Goal: Find specific page/section: Find specific page/section

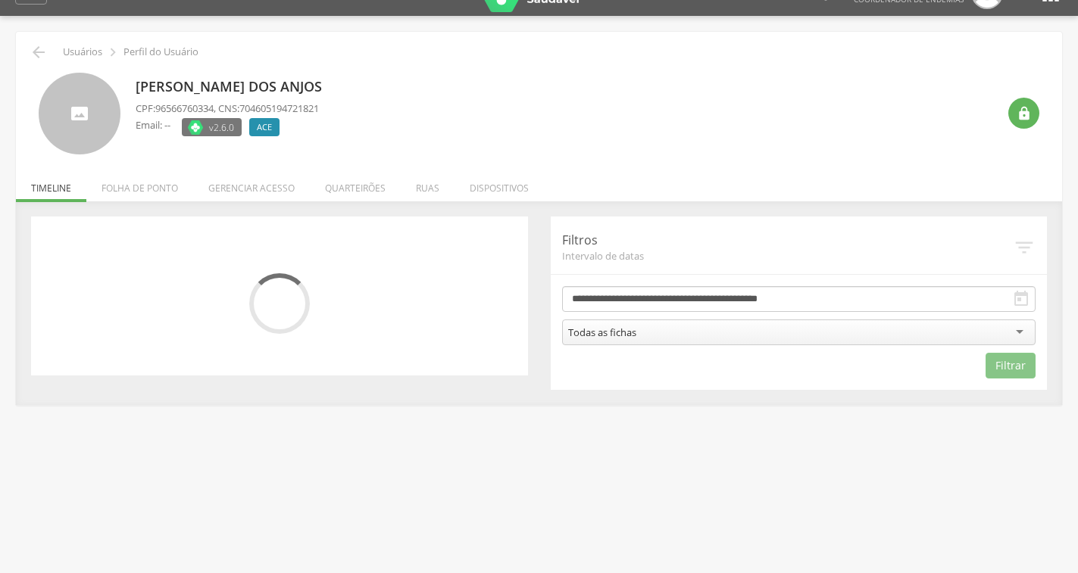
scroll to position [45, 0]
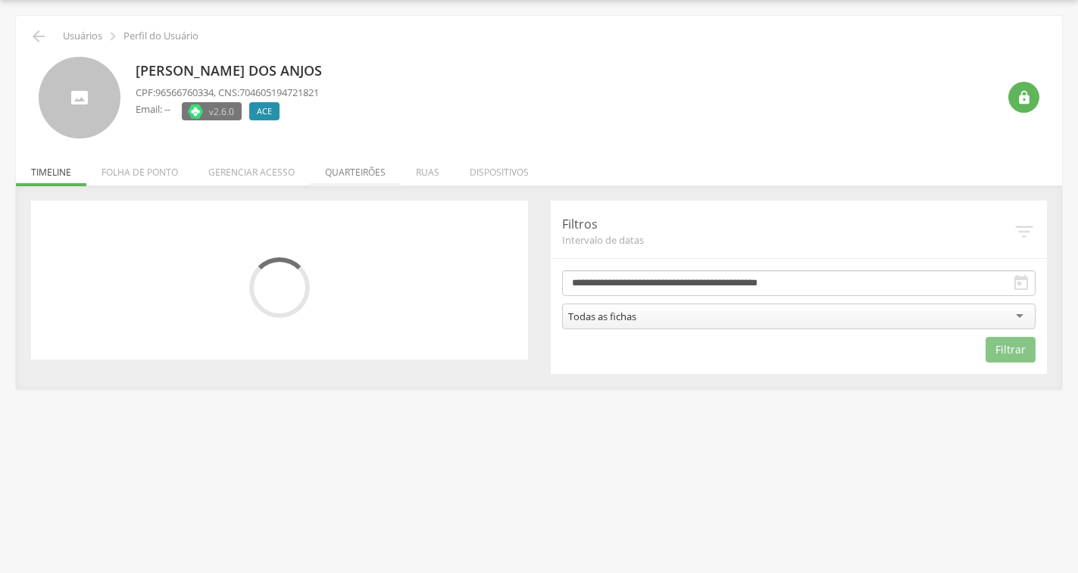
click at [330, 170] on li "Quarteirões" at bounding box center [355, 169] width 91 height 36
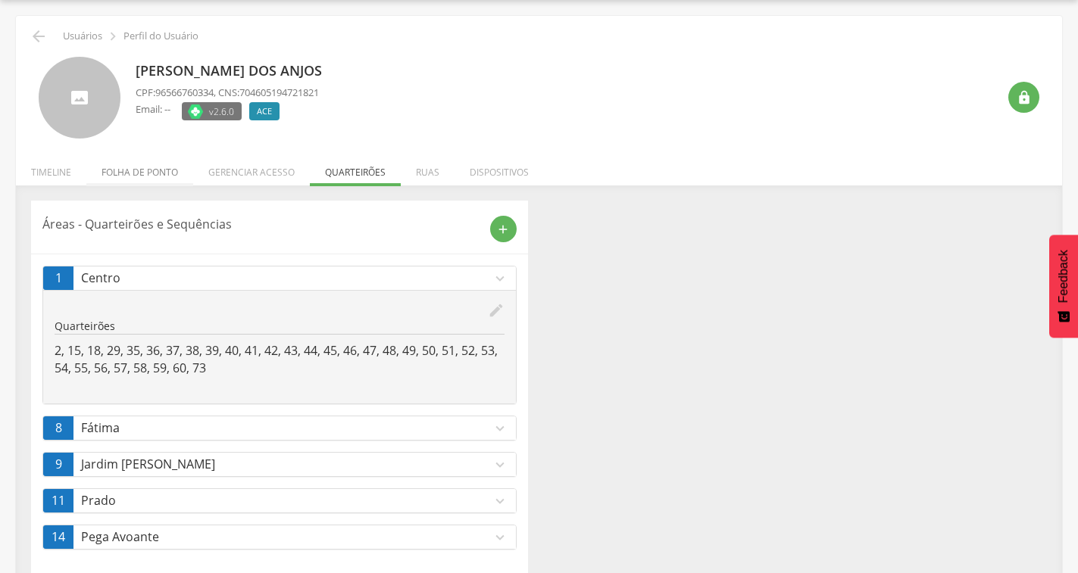
click at [170, 176] on li "Folha de ponto" at bounding box center [139, 169] width 107 height 36
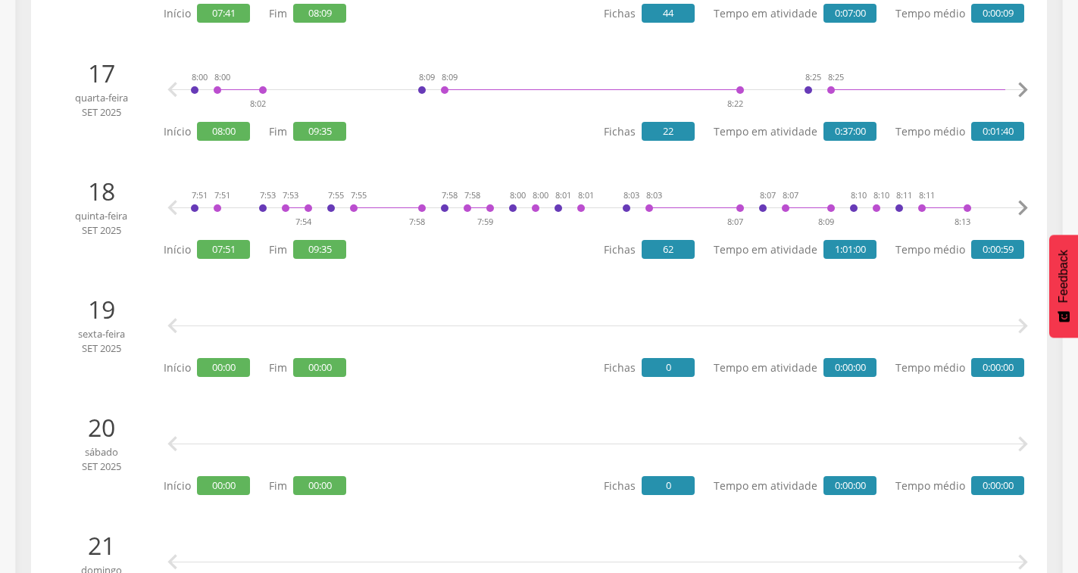
scroll to position [2166, 0]
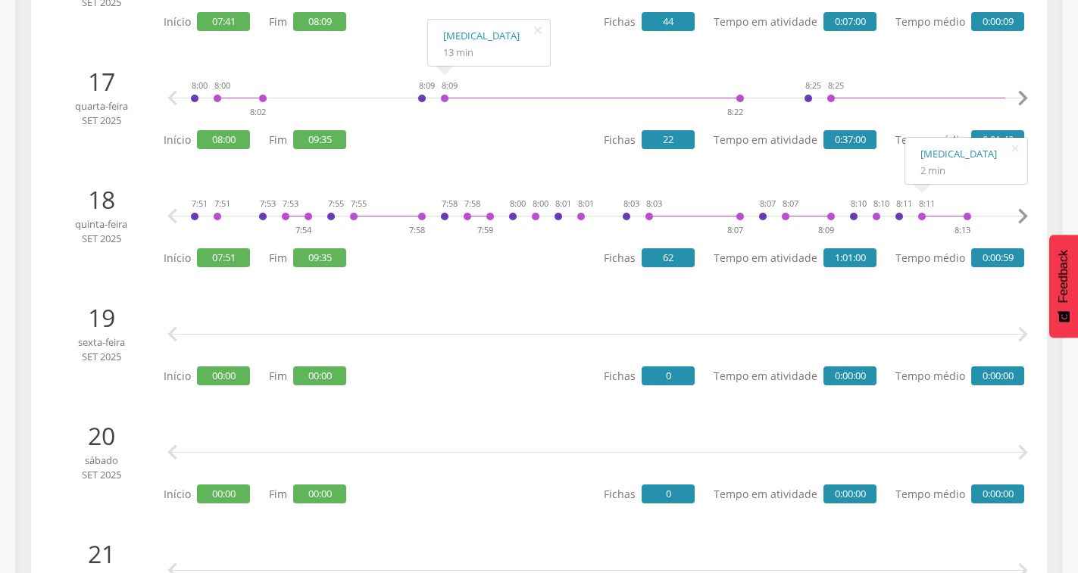
click at [1023, 220] on icon "" at bounding box center [1022, 216] width 30 height 30
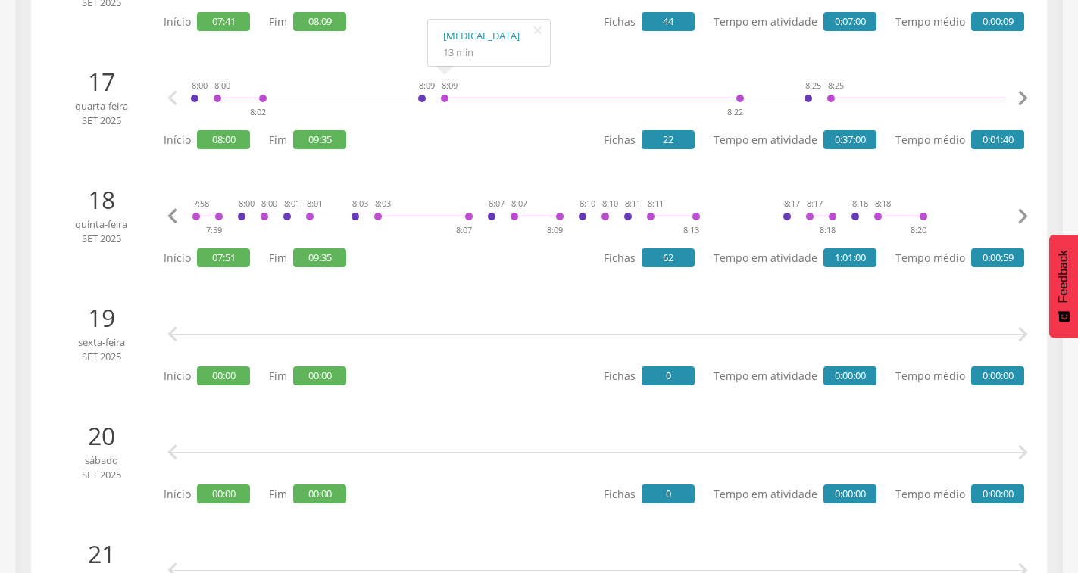
click at [1023, 220] on icon "" at bounding box center [1022, 216] width 30 height 30
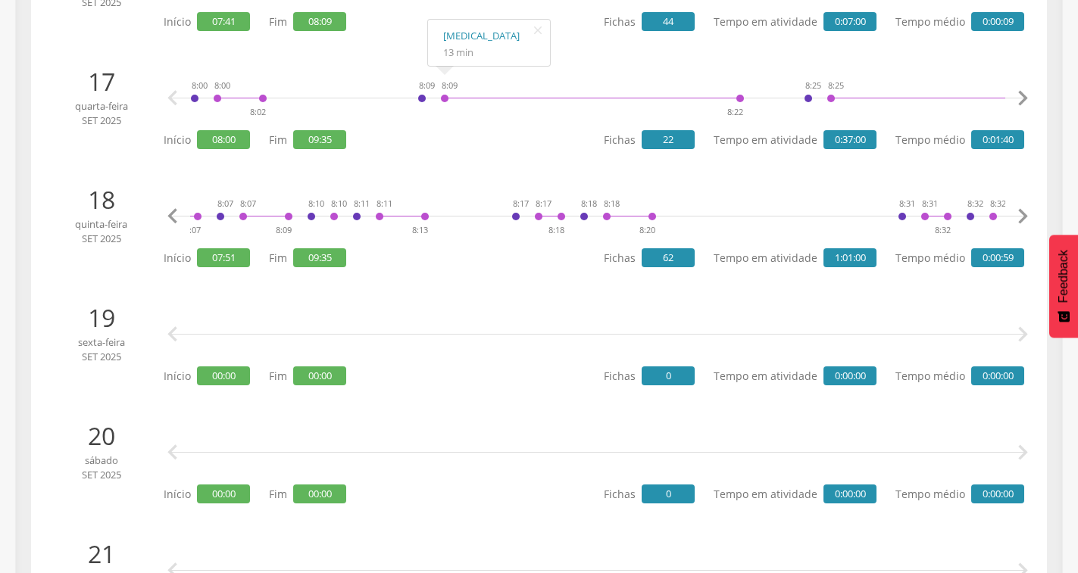
click at [1023, 220] on icon "" at bounding box center [1022, 216] width 30 height 30
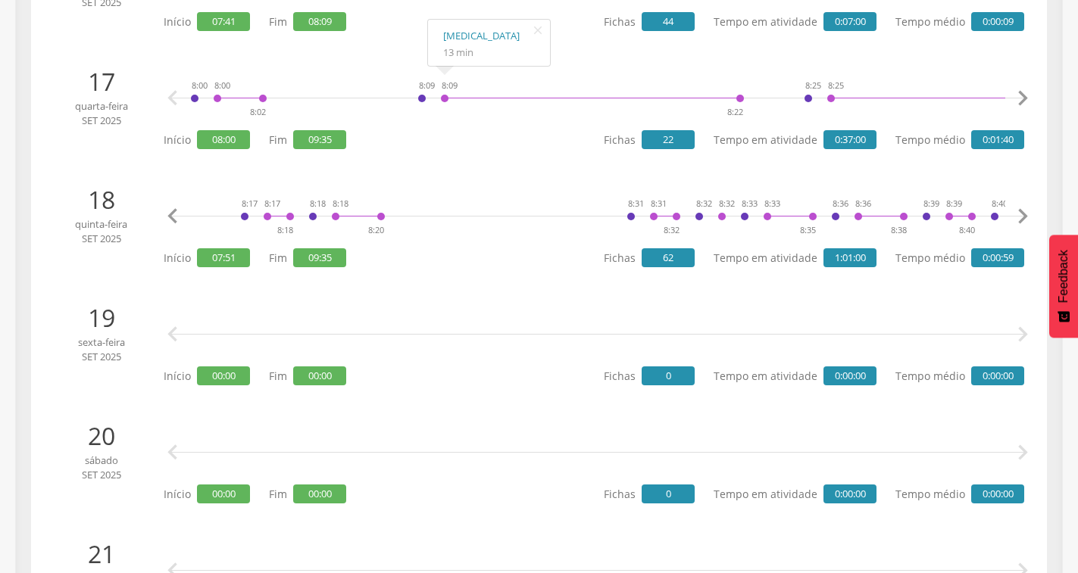
click at [1023, 220] on icon "" at bounding box center [1022, 216] width 30 height 30
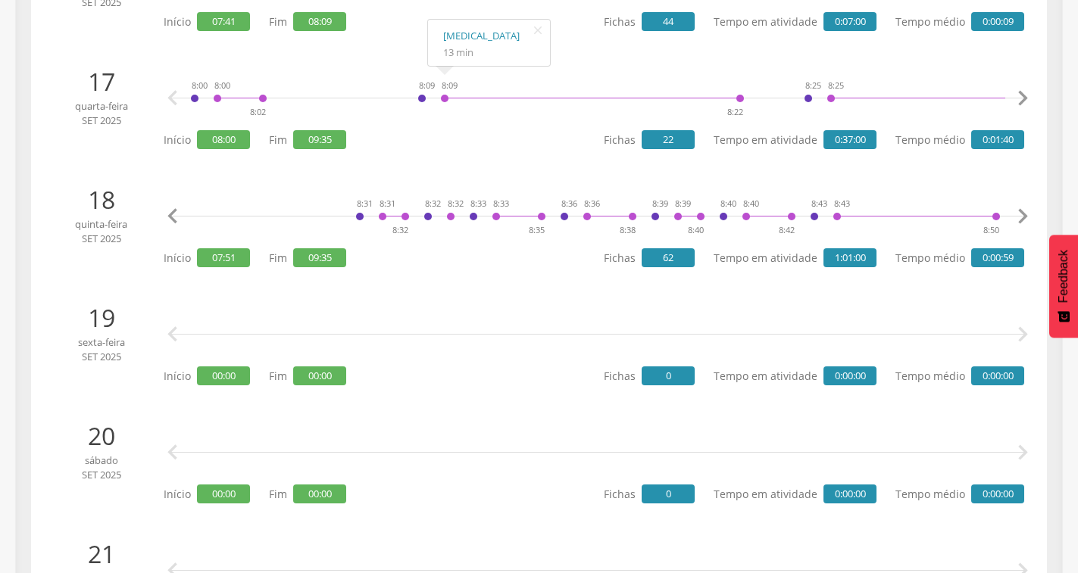
click at [1023, 220] on icon "" at bounding box center [1022, 216] width 30 height 30
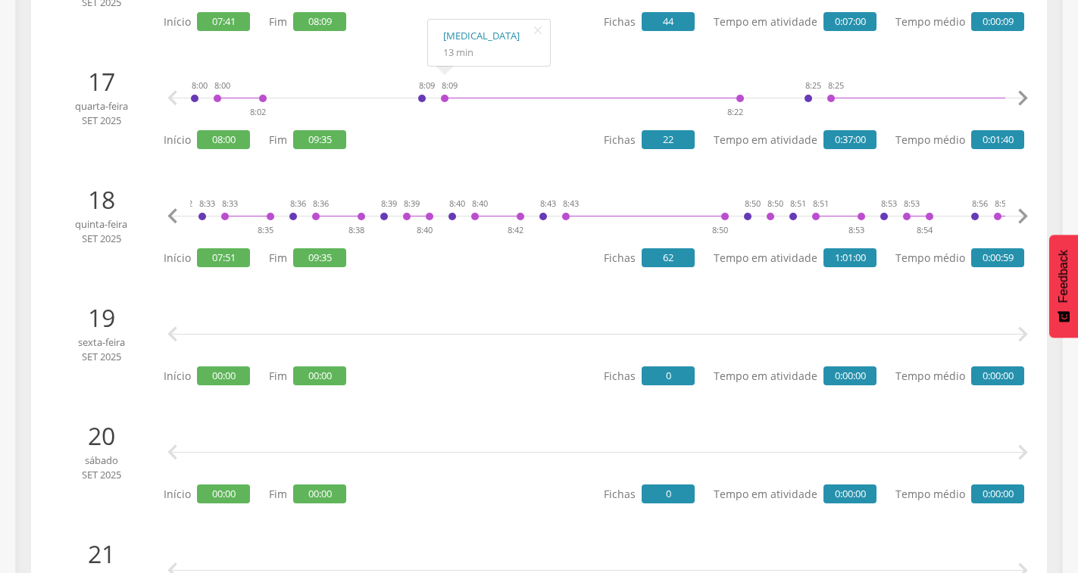
click at [1023, 220] on icon "" at bounding box center [1022, 216] width 30 height 30
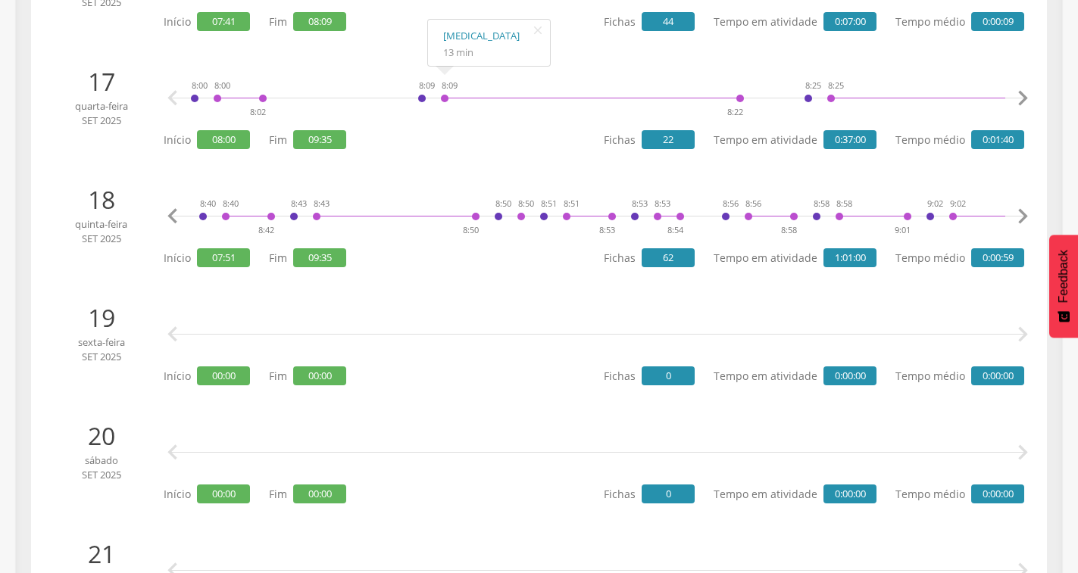
scroll to position [0, 1627]
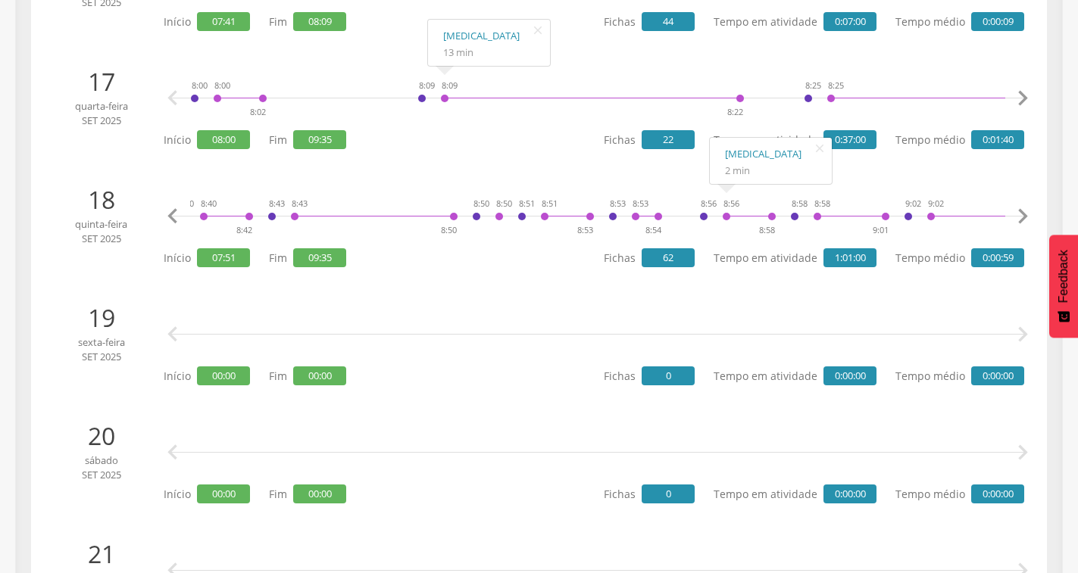
click at [166, 212] on icon "" at bounding box center [173, 216] width 30 height 30
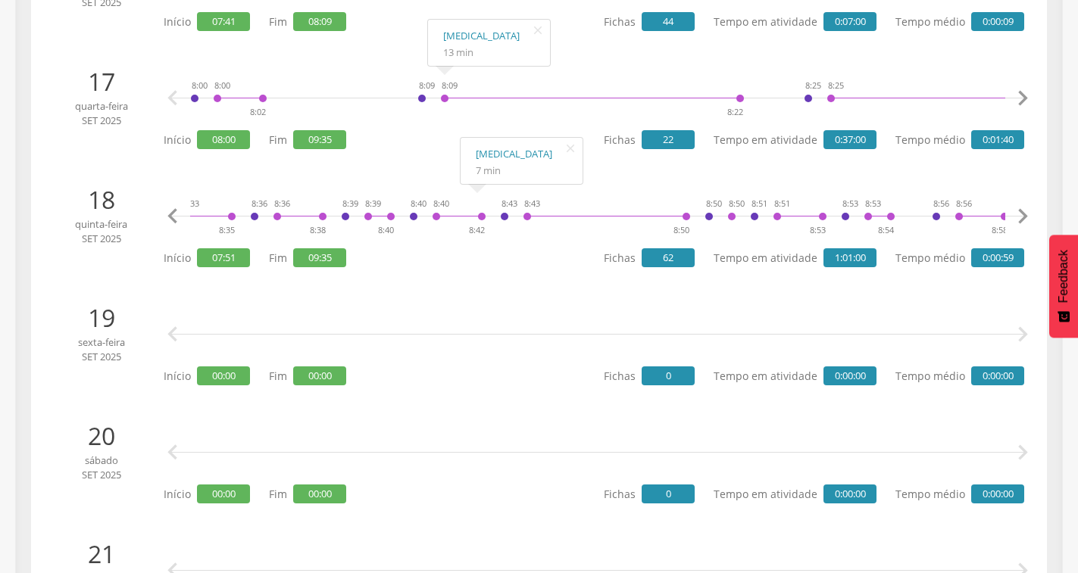
scroll to position [0, 1355]
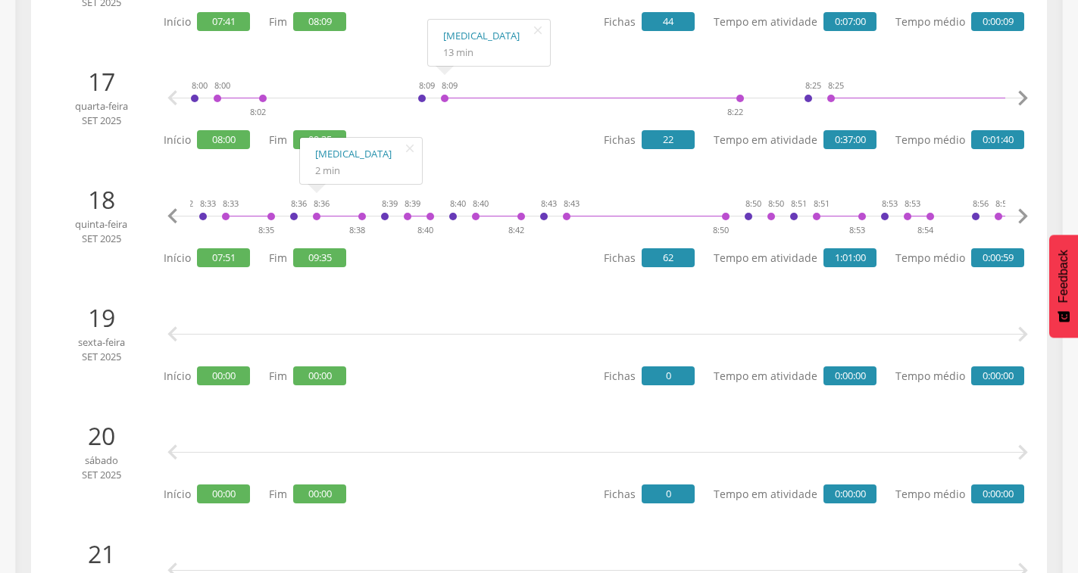
click at [167, 214] on icon "" at bounding box center [173, 216] width 30 height 30
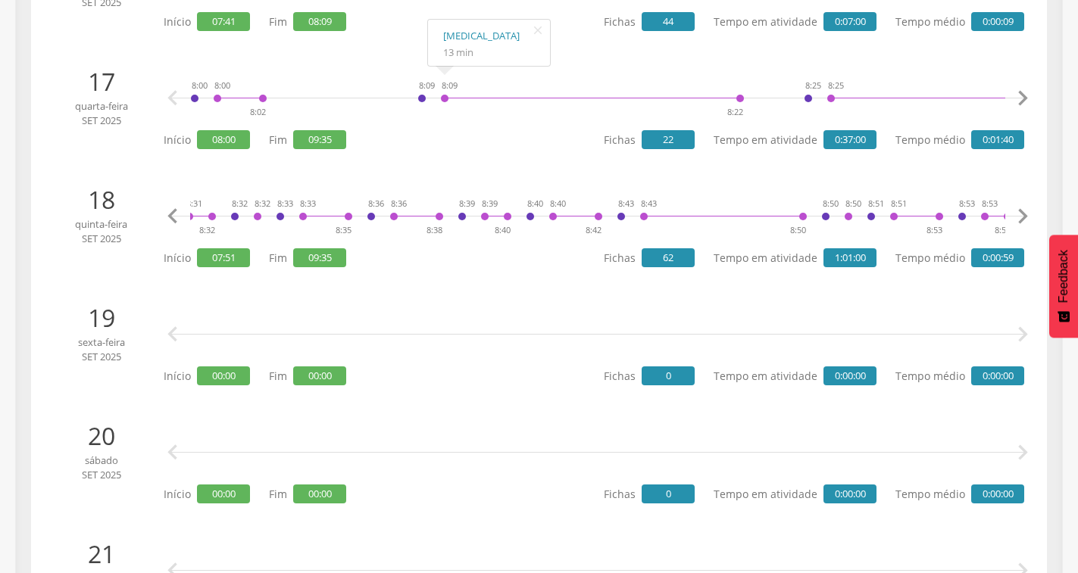
click at [167, 214] on icon "" at bounding box center [173, 216] width 30 height 30
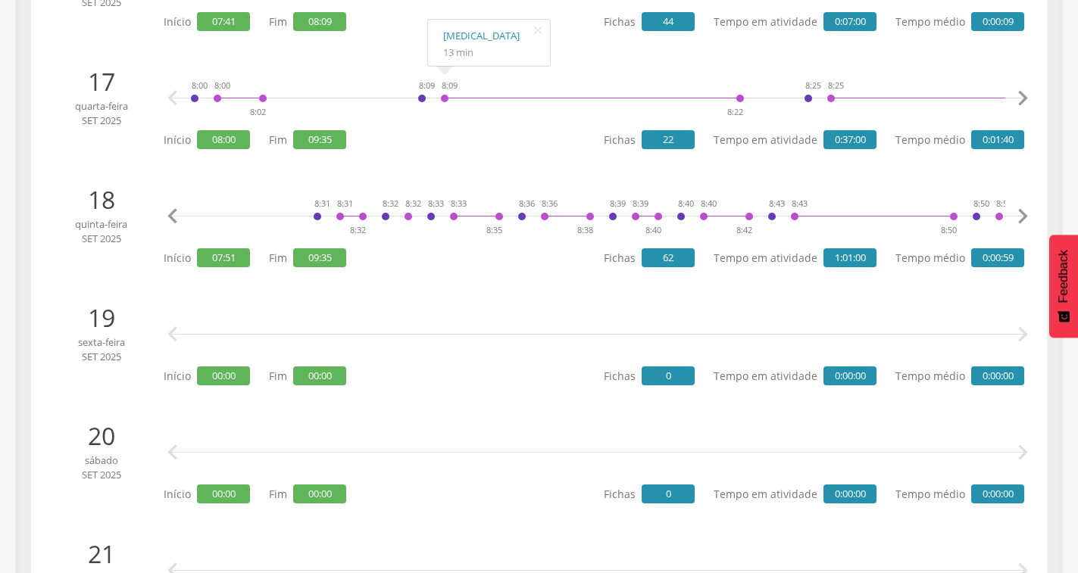
click at [167, 214] on icon "" at bounding box center [173, 216] width 30 height 30
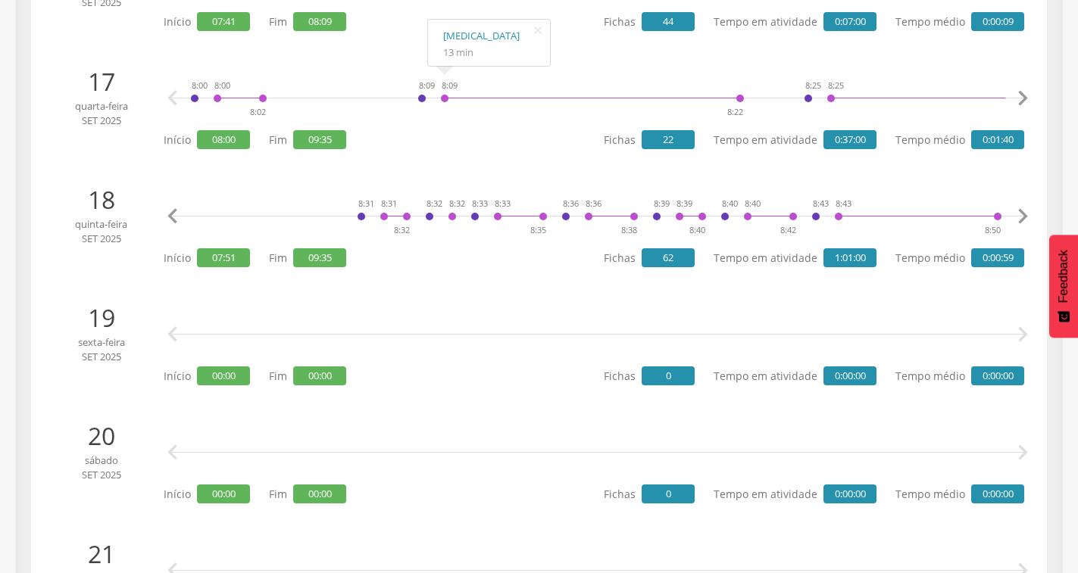
click at [167, 214] on icon "" at bounding box center [173, 216] width 30 height 30
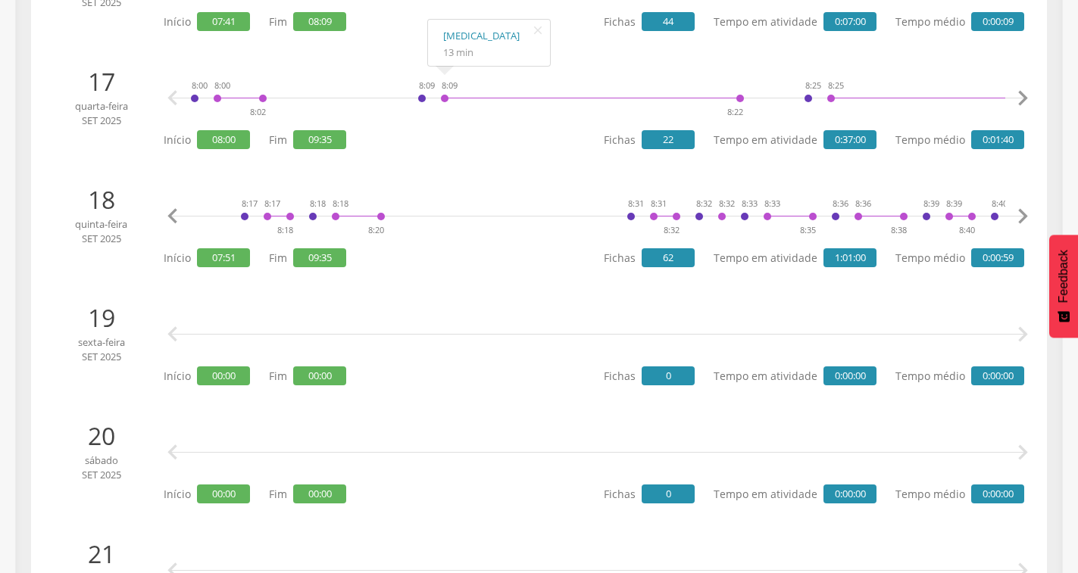
click at [167, 214] on icon "" at bounding box center [173, 216] width 30 height 30
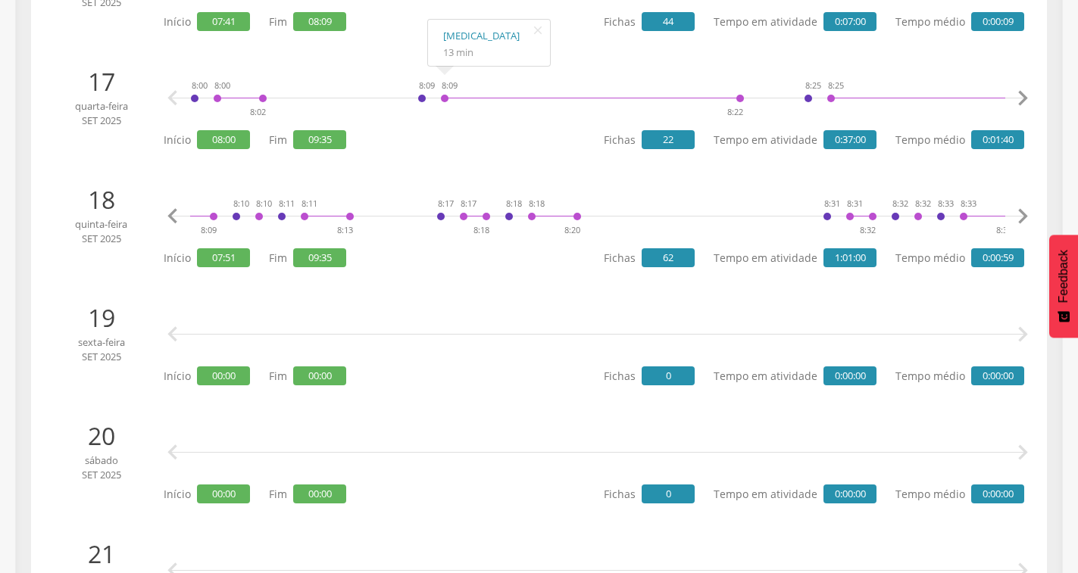
click at [168, 214] on icon "" at bounding box center [173, 216] width 30 height 30
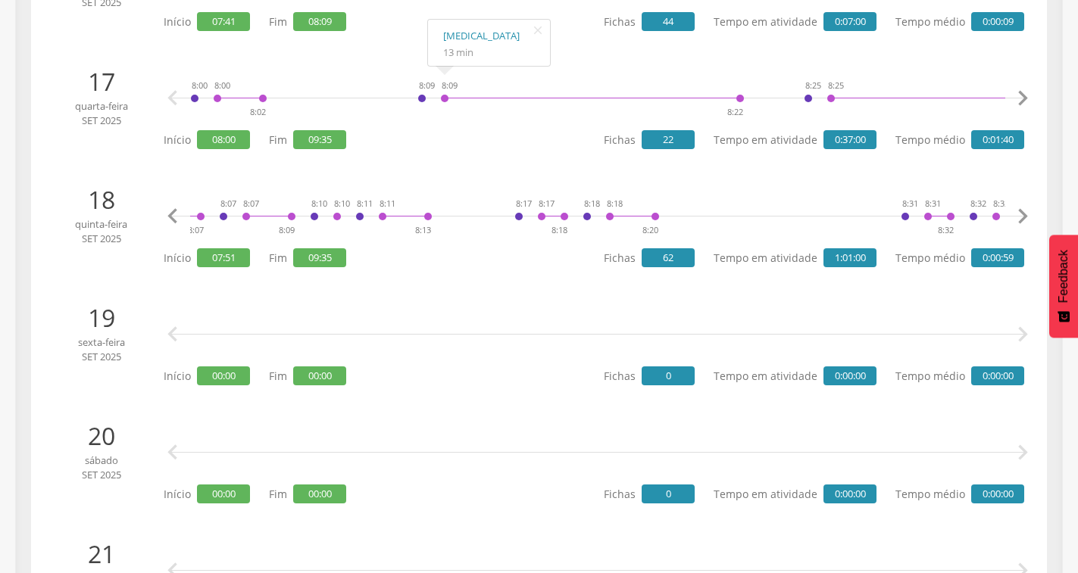
click at [168, 214] on icon "" at bounding box center [173, 216] width 30 height 30
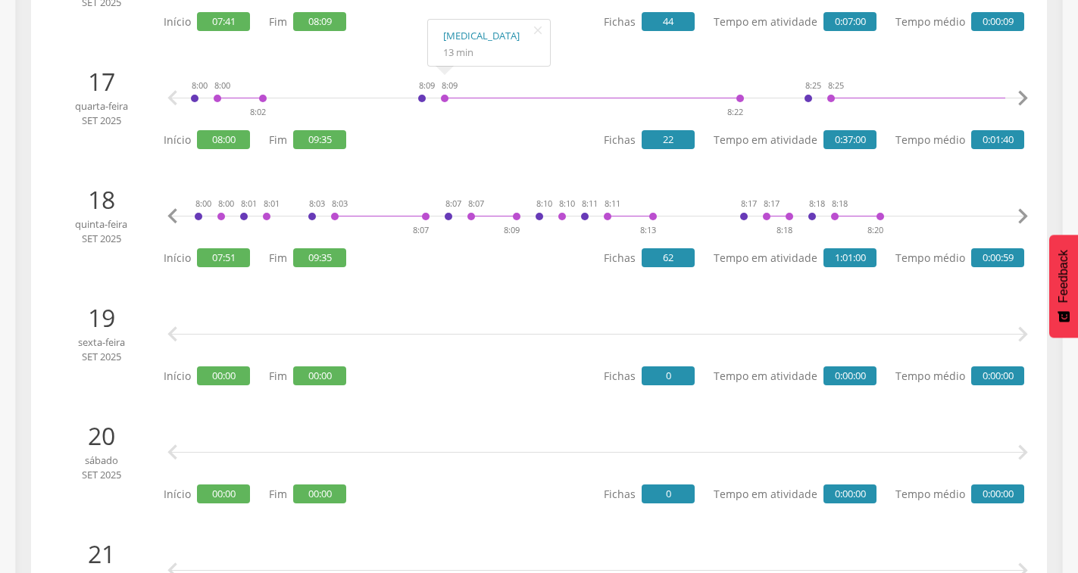
click at [168, 214] on icon "" at bounding box center [173, 216] width 30 height 30
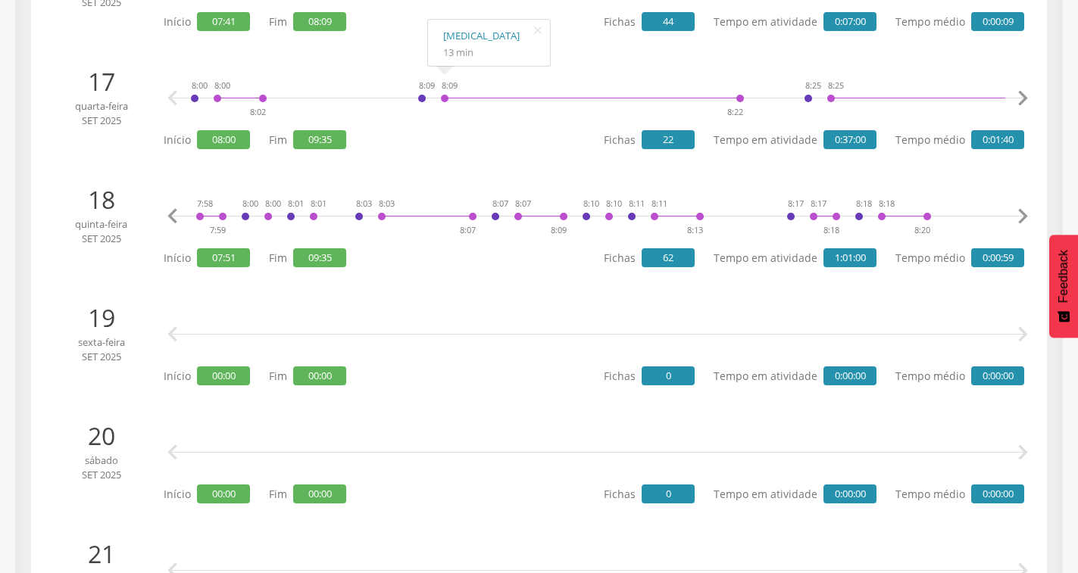
click at [168, 214] on icon "" at bounding box center [173, 216] width 30 height 30
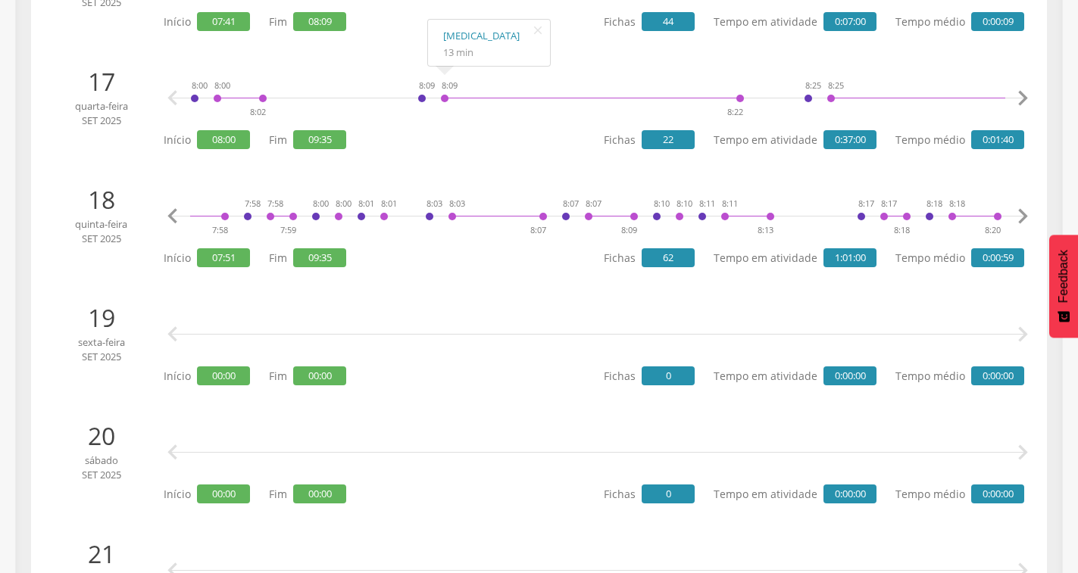
click at [168, 214] on icon "" at bounding box center [173, 216] width 30 height 30
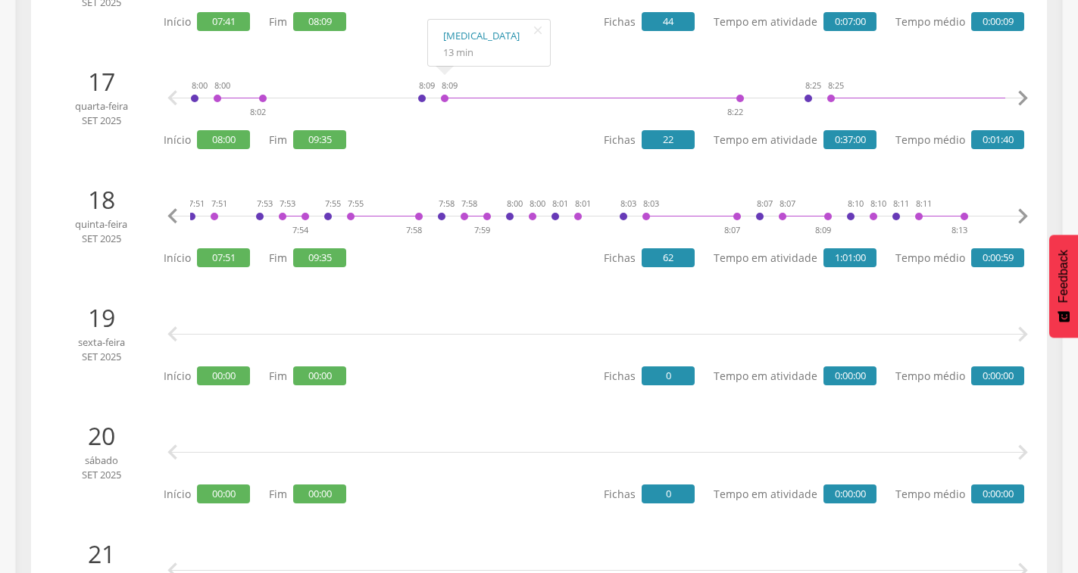
scroll to position [0, 0]
click at [1028, 215] on icon "" at bounding box center [1022, 216] width 30 height 30
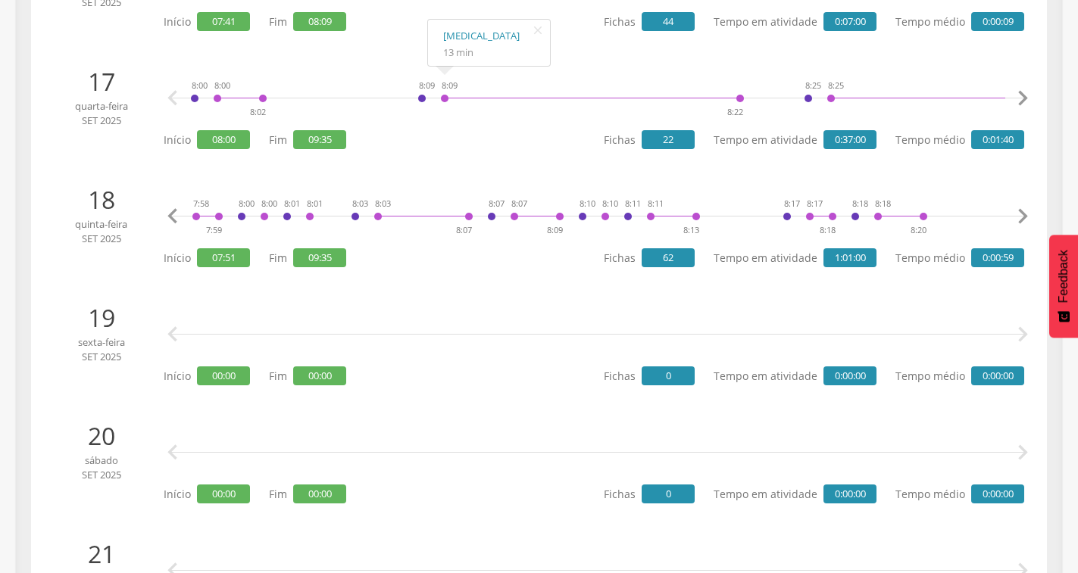
click at [1023, 214] on icon "" at bounding box center [1022, 216] width 30 height 30
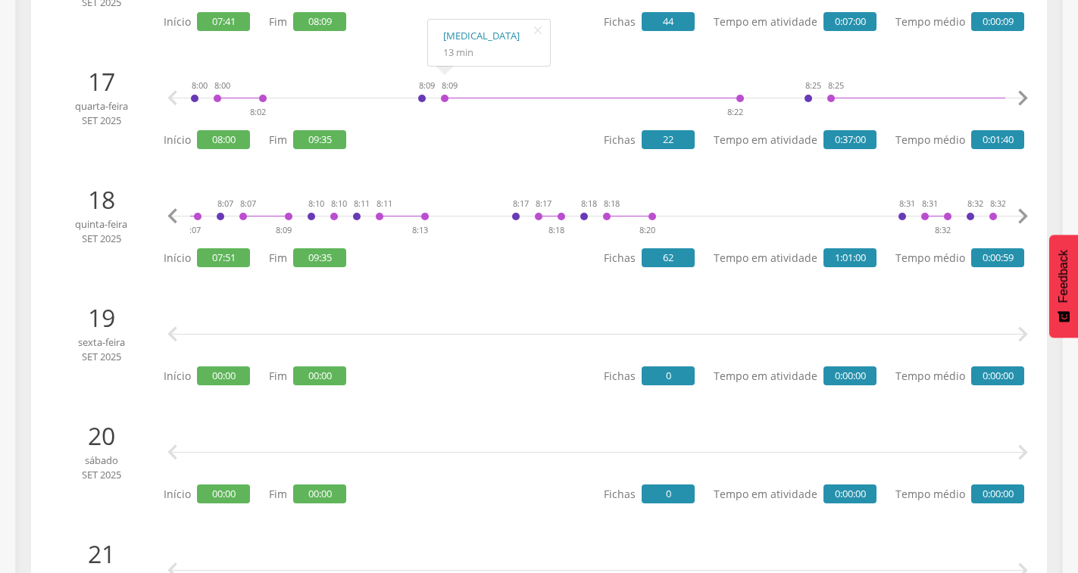
click at [1022, 214] on icon "" at bounding box center [1022, 216] width 30 height 30
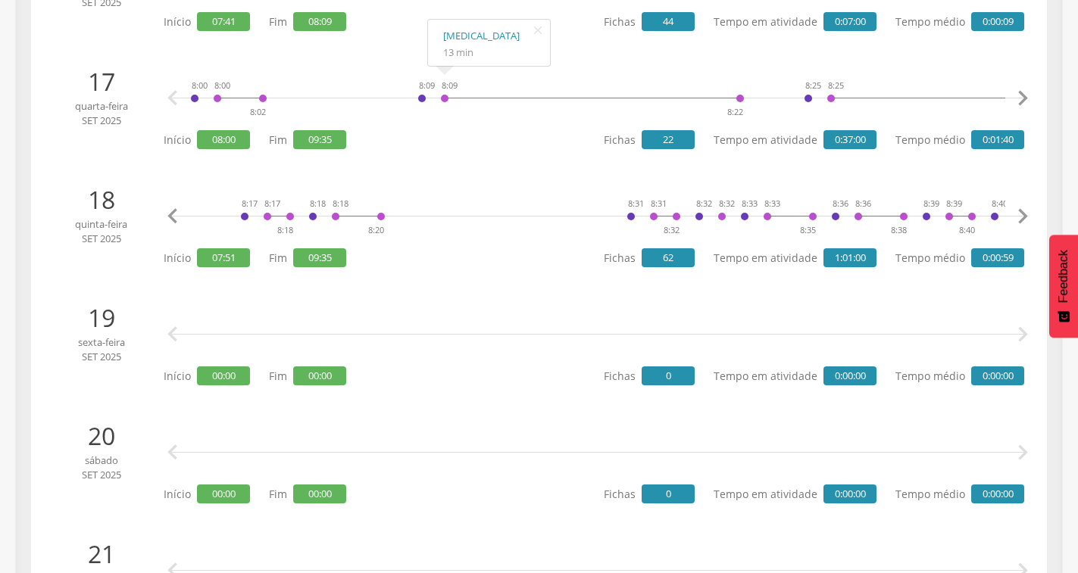
click at [1016, 215] on icon "" at bounding box center [1022, 216] width 30 height 30
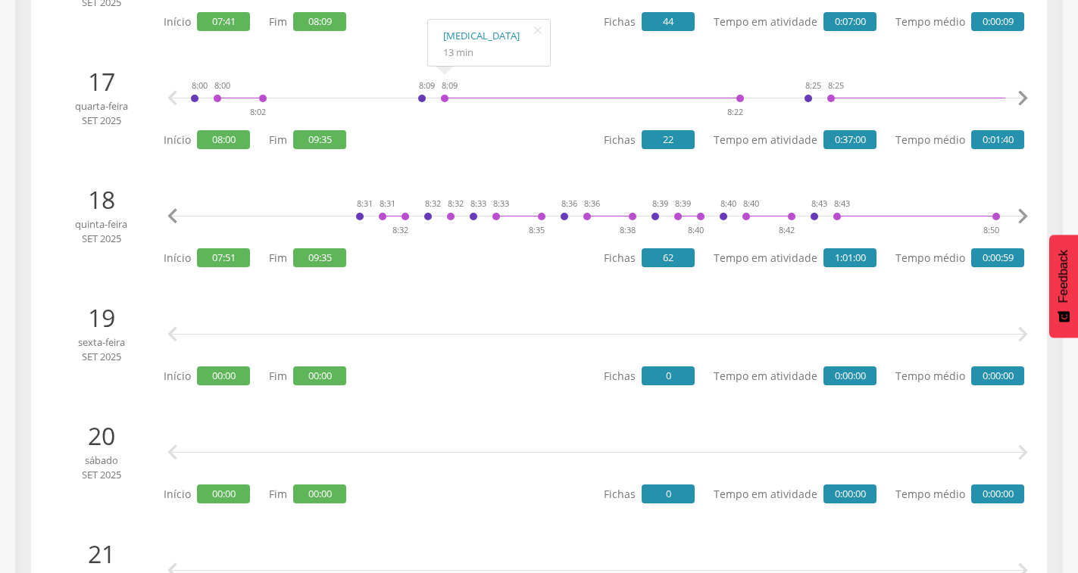
click at [1016, 215] on icon "" at bounding box center [1022, 216] width 30 height 30
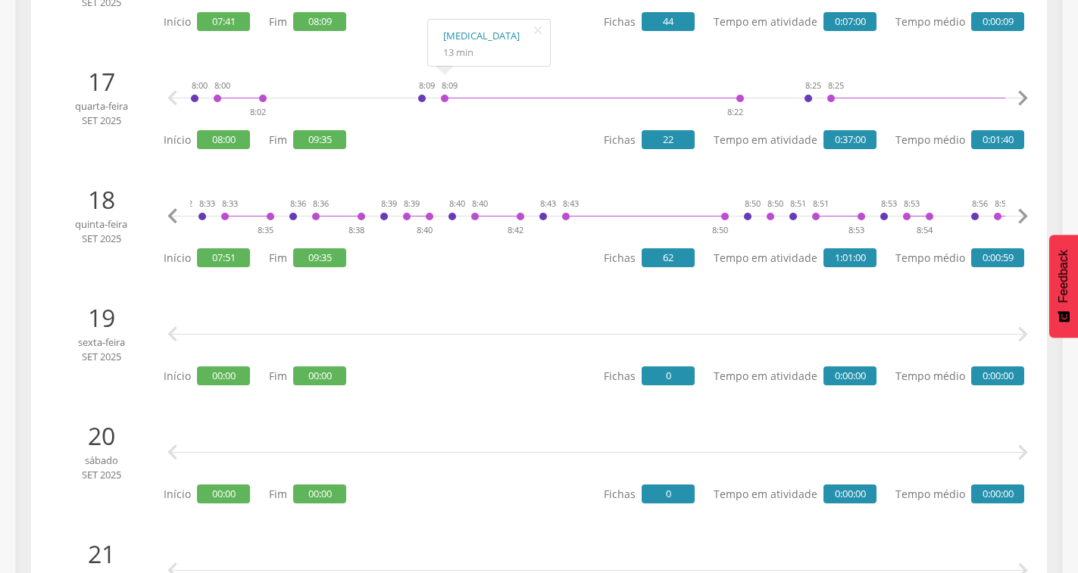
click at [1016, 215] on icon "" at bounding box center [1022, 216] width 30 height 30
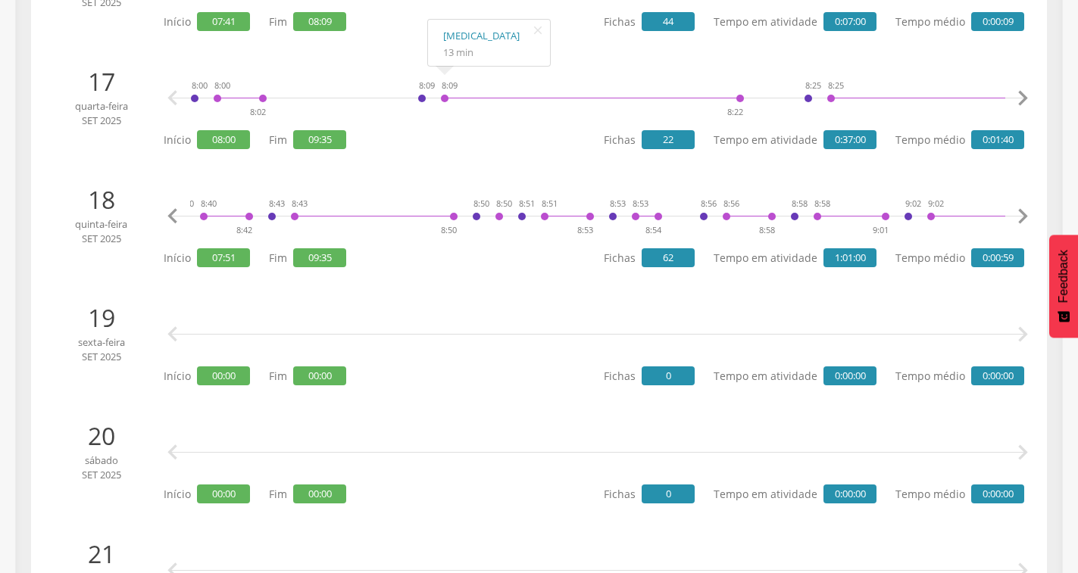
click at [1016, 215] on icon "" at bounding box center [1022, 216] width 30 height 30
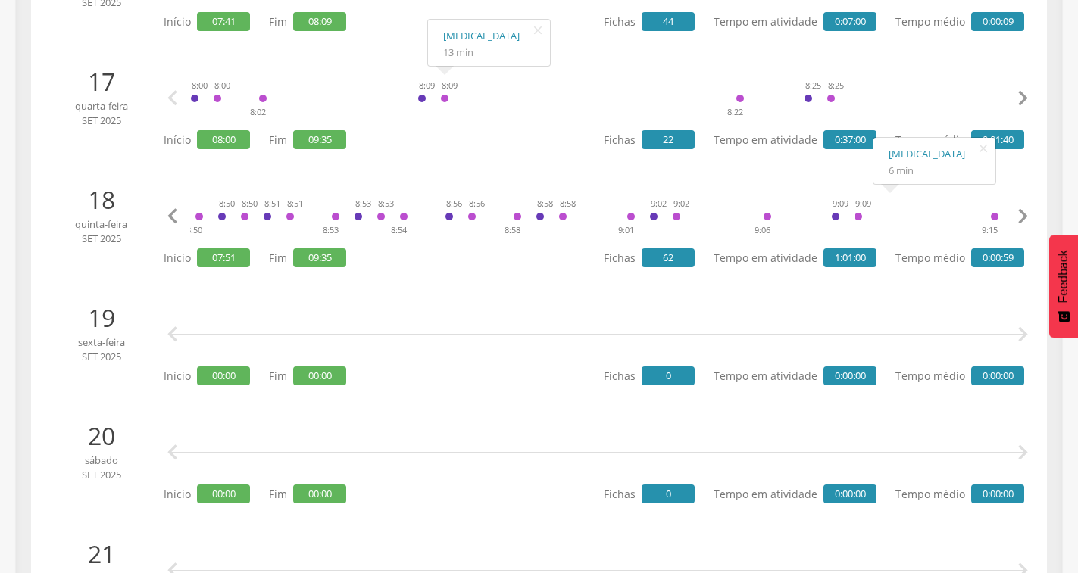
scroll to position [0, 1898]
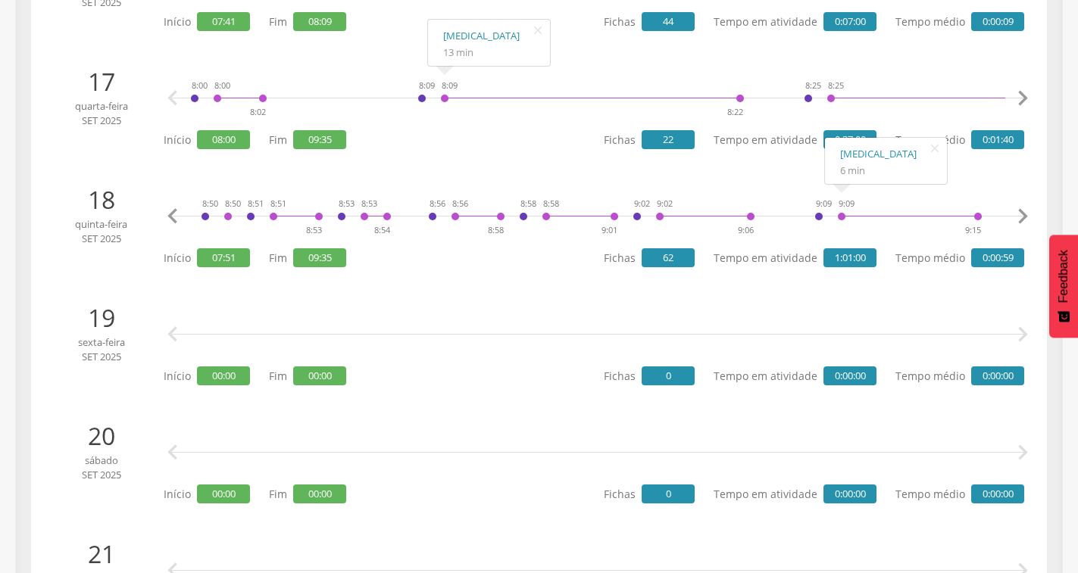
click at [1019, 218] on icon "" at bounding box center [1022, 216] width 30 height 30
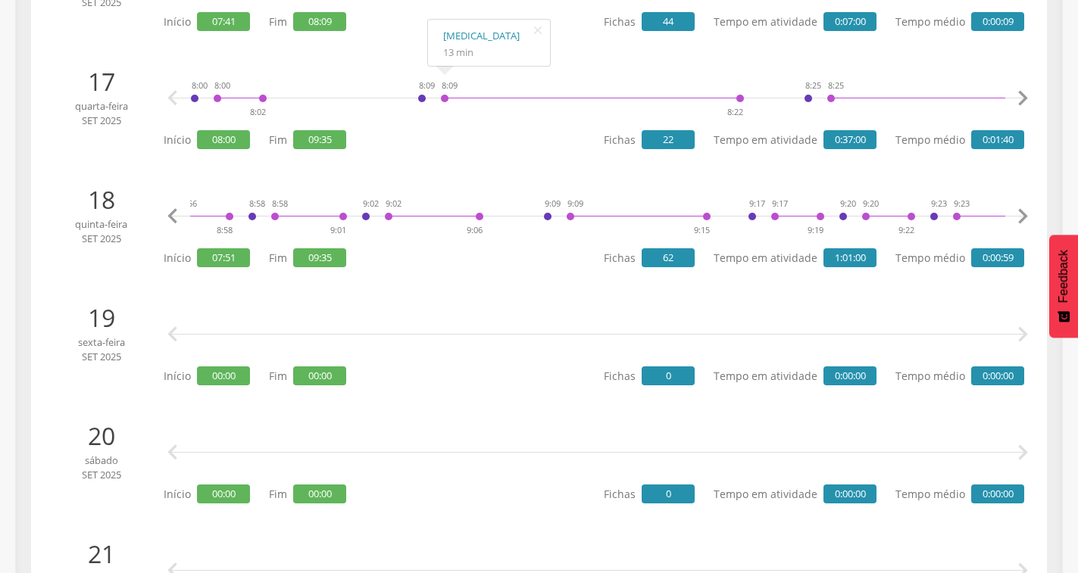
click at [1019, 218] on icon "" at bounding box center [1022, 216] width 30 height 30
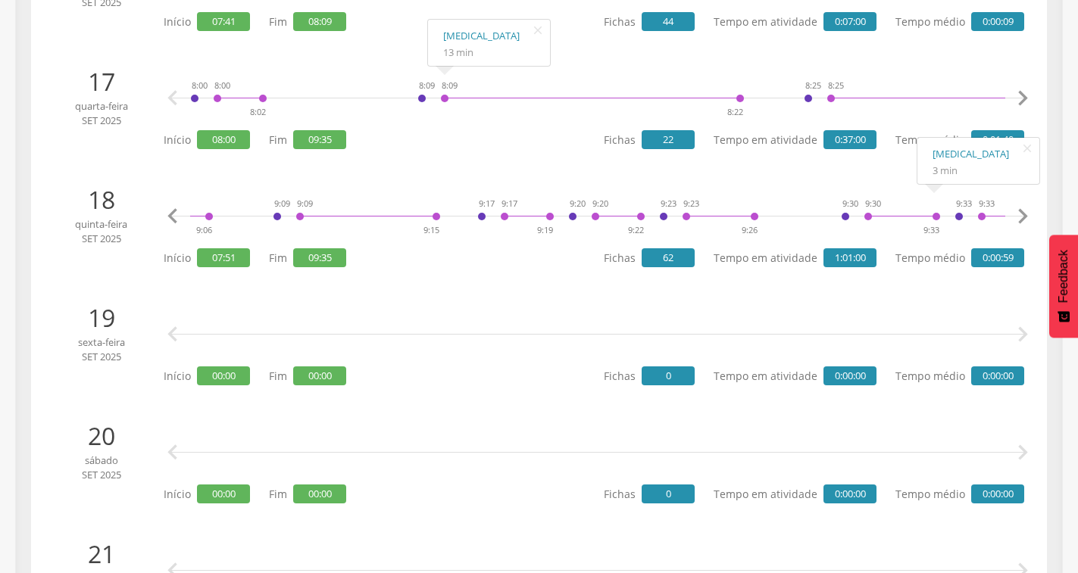
scroll to position [0, 2440]
click at [1021, 215] on icon "" at bounding box center [1022, 216] width 30 height 30
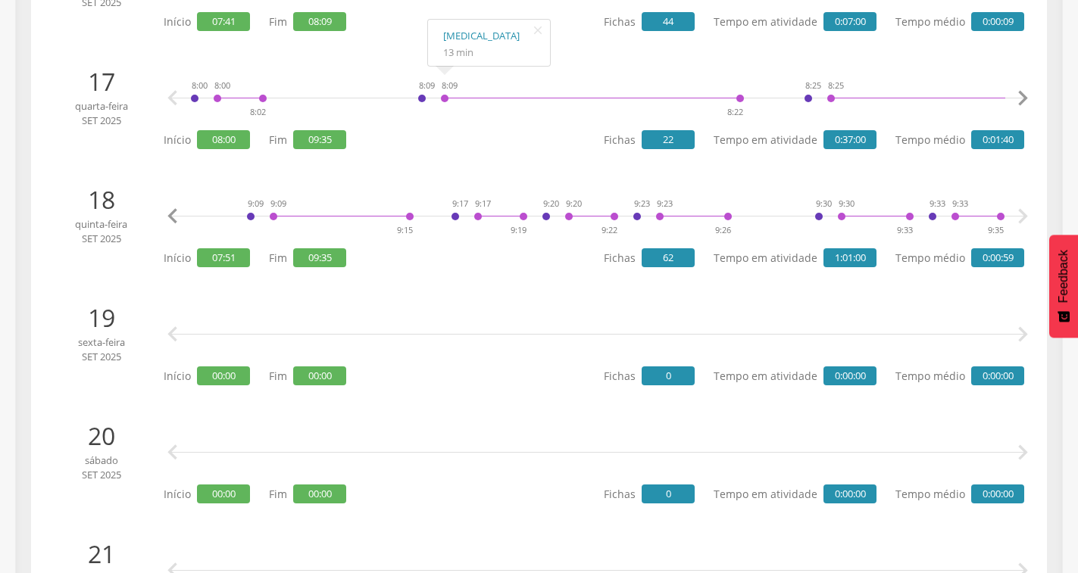
click at [1021, 215] on icon "" at bounding box center [1022, 216] width 30 height 30
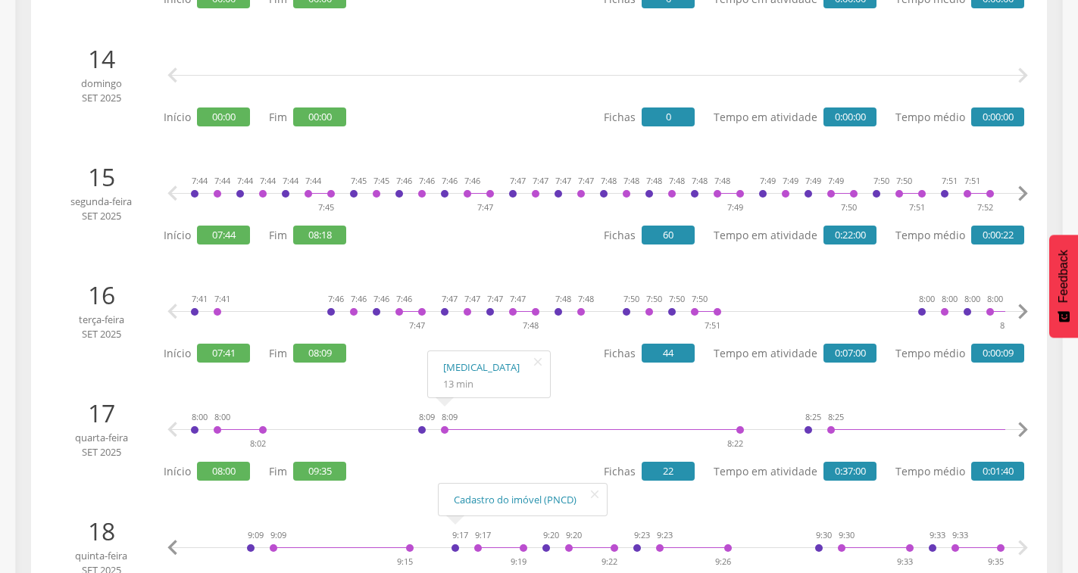
scroll to position [1636, 0]
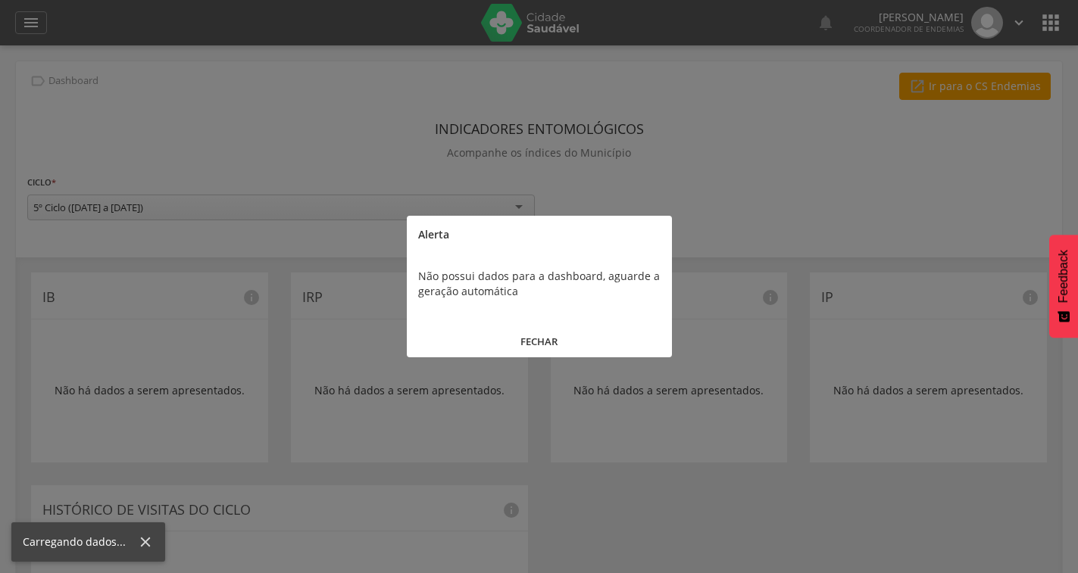
click at [558, 337] on button "FECHAR" at bounding box center [539, 342] width 265 height 33
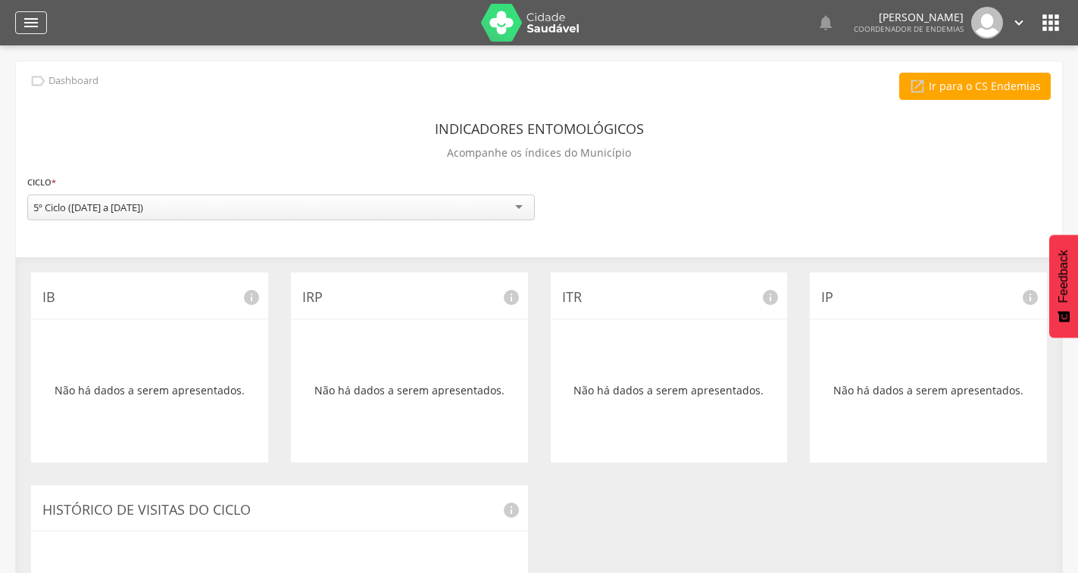
click at [39, 23] on icon "" at bounding box center [31, 23] width 18 height 18
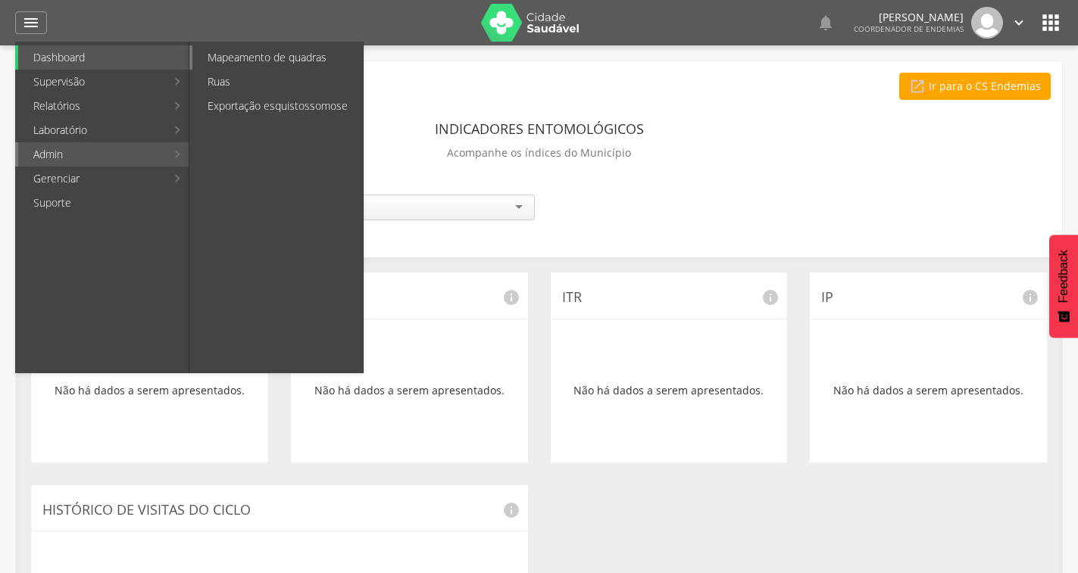
click at [282, 58] on link "Mapeamento de quadras" at bounding box center [277, 57] width 170 height 24
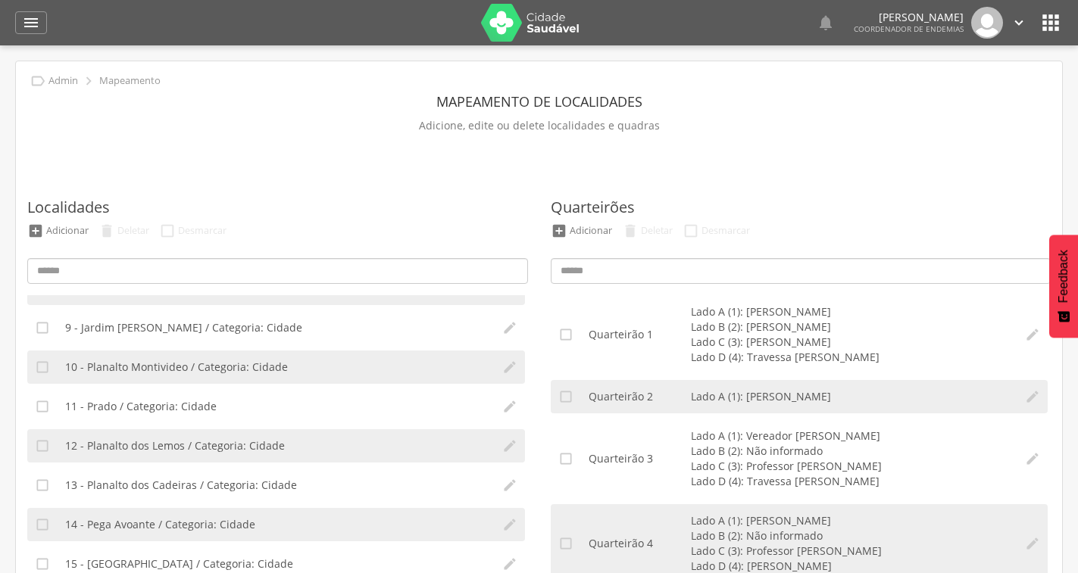
scroll to position [370, 0]
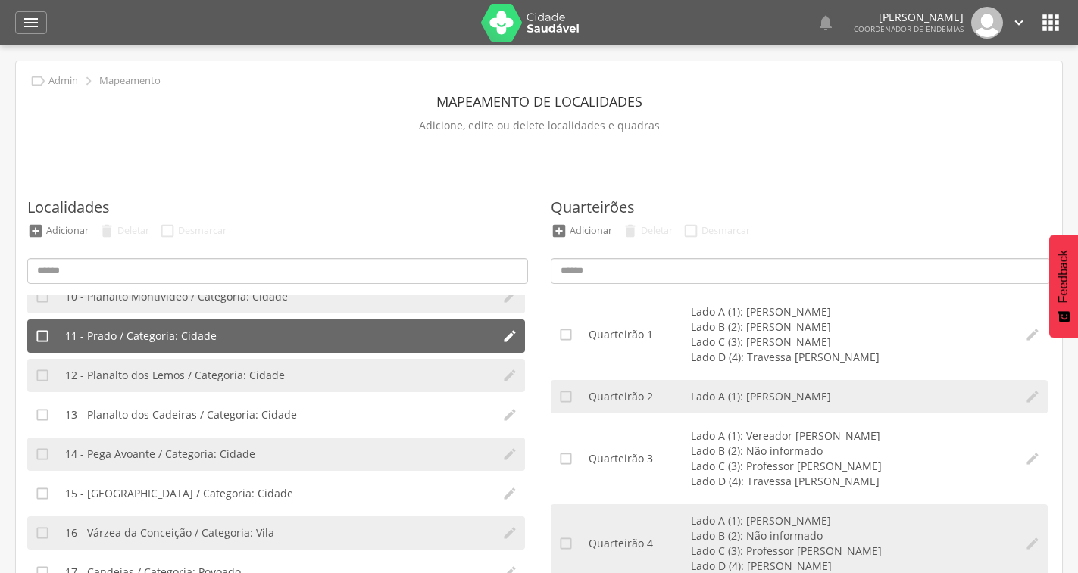
click at [246, 339] on li "11 - Prado / Categoria: Cidade" at bounding box center [276, 336] width 437 height 33
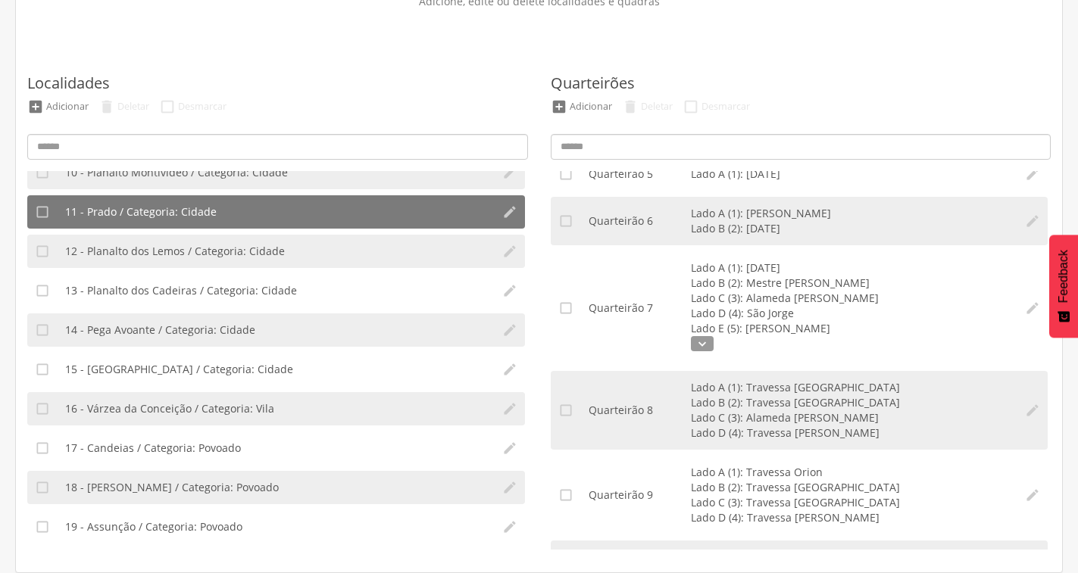
scroll to position [0, 0]
